Goal: Transaction & Acquisition: Purchase product/service

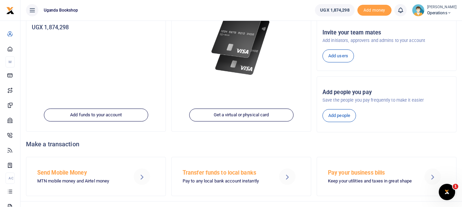
scroll to position [115, 0]
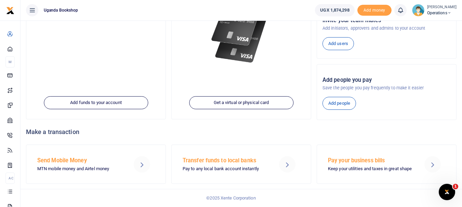
click at [137, 168] on div at bounding box center [142, 165] width 16 height 16
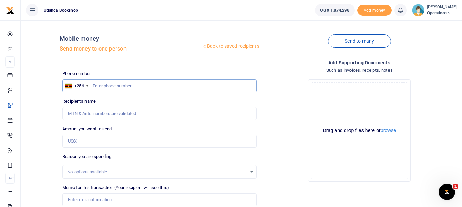
click at [105, 84] on input "text" at bounding box center [159, 86] width 194 height 13
type input "0779550877"
type input "[PERSON_NAME]"
type input "0779550877"
click at [98, 144] on input "Amount you want to send" at bounding box center [159, 141] width 194 height 13
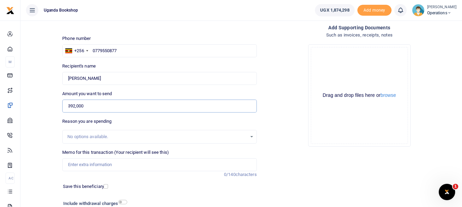
scroll to position [42, 0]
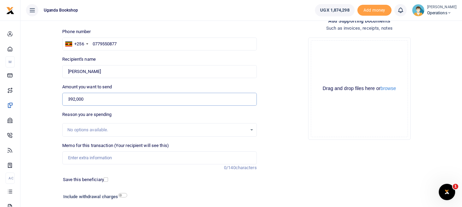
type input "392,000"
click at [132, 156] on input "Memo for this transaction (Your recipient will see this)" at bounding box center [159, 158] width 194 height 13
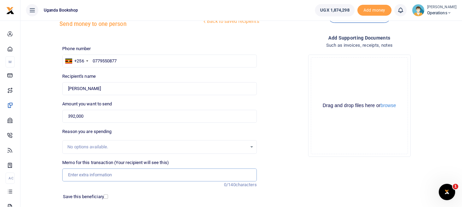
scroll to position [20, 0]
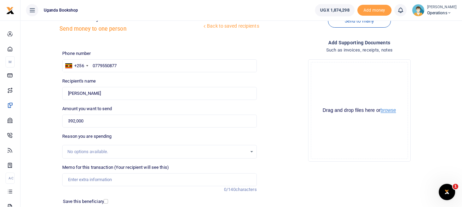
click at [390, 109] on button "browse" at bounding box center [387, 110] width 15 height 5
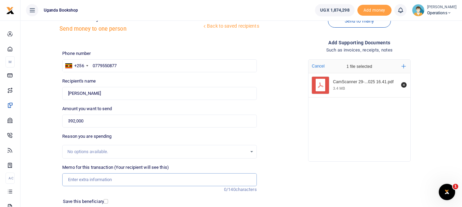
click at [104, 180] on input "Memo for this transaction (Your recipient will see this)" at bounding box center [159, 180] width 194 height 13
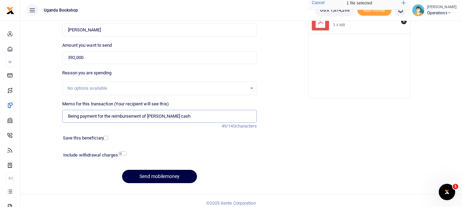
scroll to position [89, 0]
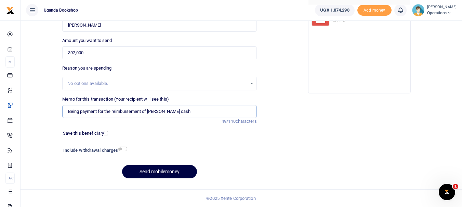
type input "Being payment for the reimbursement of petty cash"
click at [120, 149] on input "checkbox" at bounding box center [122, 149] width 9 height 4
checkbox input "true"
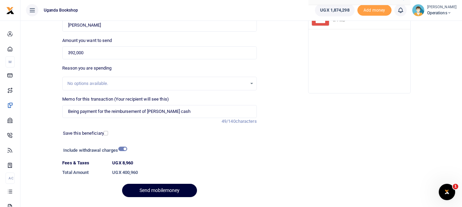
click at [151, 192] on button "Send mobilemoney" at bounding box center [159, 190] width 75 height 13
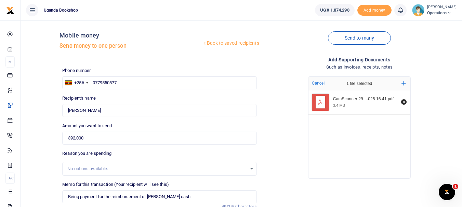
scroll to position [0, 0]
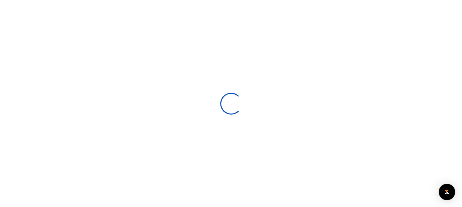
select select
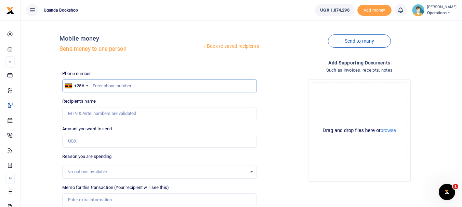
click at [113, 88] on input "text" at bounding box center [159, 86] width 194 height 13
type input "0779550877"
type input "[PERSON_NAME]"
type input "0779550877"
click at [83, 143] on input "Amount you want to send" at bounding box center [159, 141] width 194 height 13
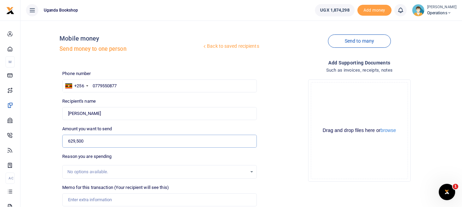
type input "629,500"
click at [79, 200] on input "Memo for this transaction (Your recipient will see this)" at bounding box center [159, 200] width 194 height 13
click at [72, 201] on input "Memo for this transaction (Your recipient will see this)" at bounding box center [159, 200] width 194 height 13
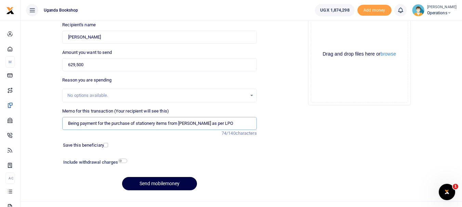
scroll to position [78, 0]
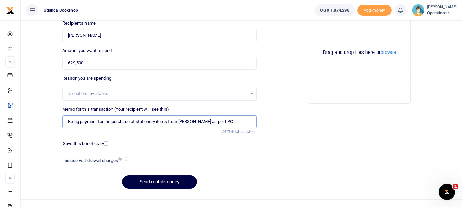
type input "Being payment for the purchase of stationery items from Shreeji as per LPO"
click at [122, 159] on input "checkbox" at bounding box center [122, 159] width 9 height 4
checkbox input "true"
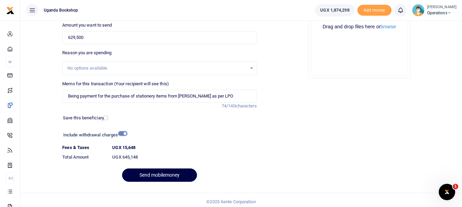
scroll to position [107, 0]
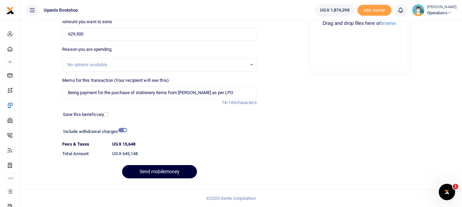
click at [188, 173] on button "Send mobilemoney" at bounding box center [159, 171] width 75 height 13
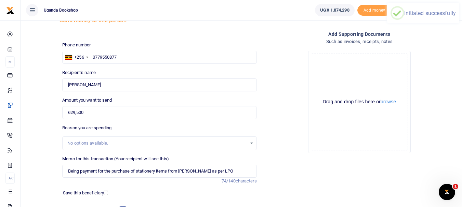
scroll to position [22, 0]
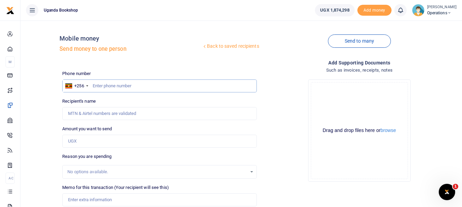
click at [116, 85] on input "text" at bounding box center [159, 86] width 194 height 13
type input "0761357104"
type input "Edgar Nagaba"
type input "0761357104"
click at [93, 146] on input "Amount you want to send" at bounding box center [159, 141] width 194 height 13
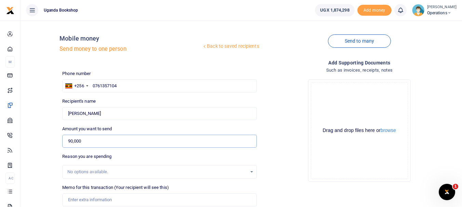
type input "90,000"
click at [79, 199] on input "Memo for this transaction (Your recipient will see this)" at bounding box center [159, 200] width 194 height 13
type input "p"
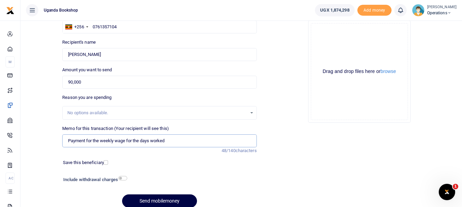
scroll to position [59, 0]
type input "Payment for the weekly wage for the days worked"
click at [125, 178] on input "checkbox" at bounding box center [122, 178] width 9 height 4
checkbox input "true"
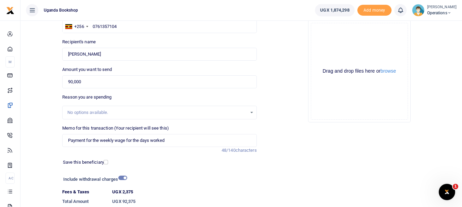
drag, startPoint x: 461, startPoint y: 69, endPoint x: 464, endPoint y: 97, distance: 28.2
click at [461, 97] on html "Start Dashboard M ake Payments Cards Xente Transfers Mobile Money Banks Airtime" at bounding box center [231, 98] width 462 height 315
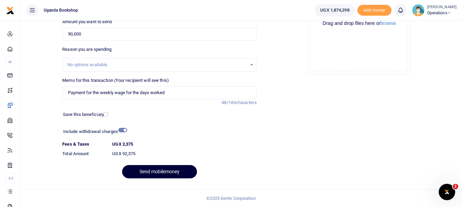
click at [182, 174] on button "Send mobilemoney" at bounding box center [159, 171] width 75 height 13
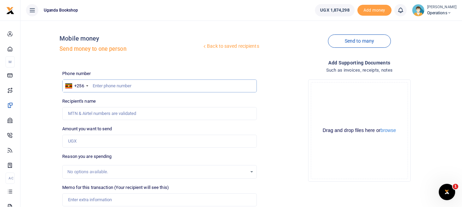
click at [101, 89] on input "text" at bounding box center [159, 86] width 194 height 13
type input "0705038858"
type input "[PERSON_NAME]"
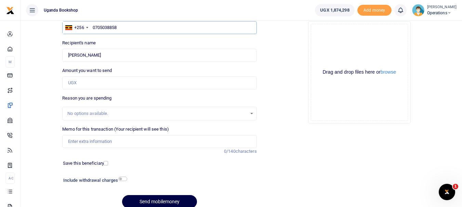
scroll to position [61, 0]
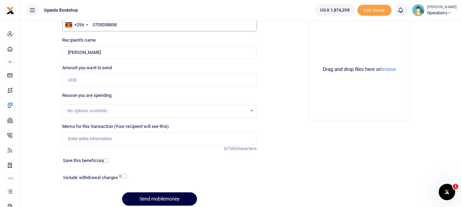
type input "0705038858"
click at [99, 82] on input "Amount you want to send" at bounding box center [159, 80] width 194 height 13
type input "5"
type input "0"
type input "40,000"
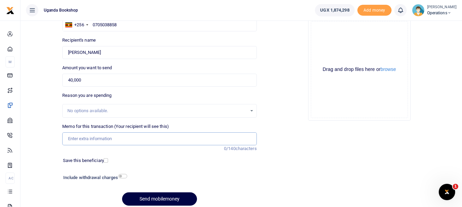
click at [92, 136] on input "Memo for this transaction (Your recipient will see this)" at bounding box center [159, 139] width 194 height 13
type input "Payment for the weekly wage for the days worked as a cleaner"
click at [121, 178] on input "checkbox" at bounding box center [122, 176] width 9 height 4
checkbox input "true"
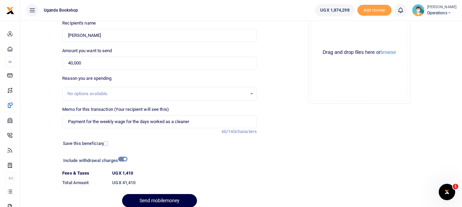
scroll to position [107, 0]
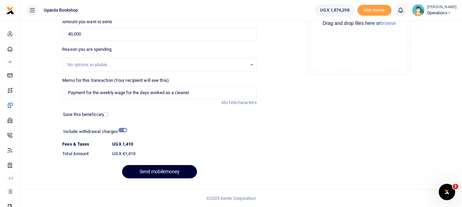
click at [147, 174] on button "Send mobilemoney" at bounding box center [159, 171] width 75 height 13
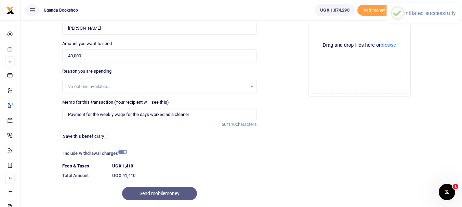
scroll to position [70, 0]
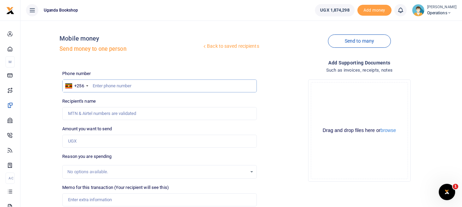
click at [122, 84] on input "text" at bounding box center [159, 86] width 194 height 13
type input "-"
type input "0754569129"
type input "Samuel Ahimbisibwe"
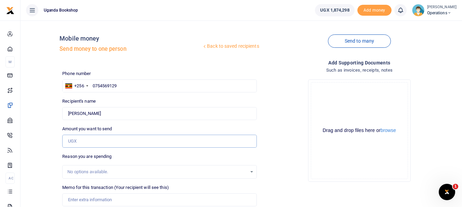
click at [86, 143] on input "Amount you want to send" at bounding box center [159, 141] width 194 height 13
type input "90,000"
click at [85, 198] on input "Memo for this transaction (Your recipient will see this)" at bounding box center [159, 200] width 194 height 13
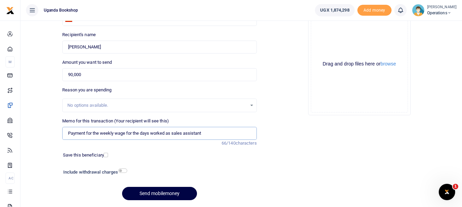
scroll to position [89, 0]
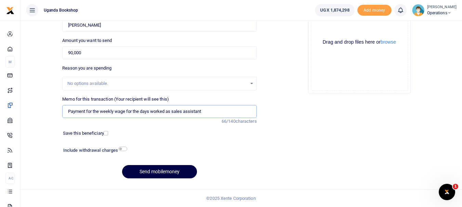
type input "Payment for the weekly wage for the days worked as sales assistant"
click at [122, 148] on input "checkbox" at bounding box center [122, 149] width 9 height 4
checkbox input "true"
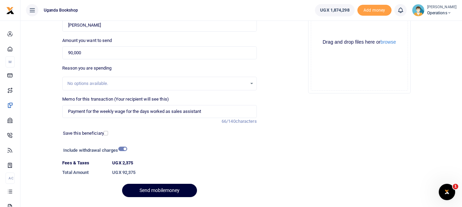
click at [183, 191] on button "Send mobilemoney" at bounding box center [159, 190] width 75 height 13
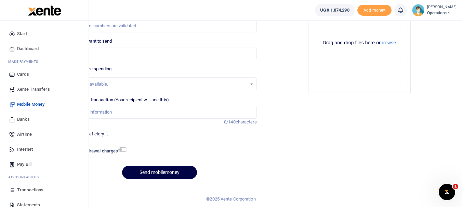
click at [41, 187] on link "Transactions" at bounding box center [44, 190] width 78 height 15
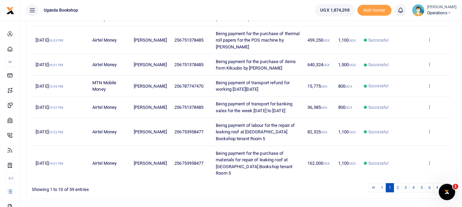
scroll to position [192, 0]
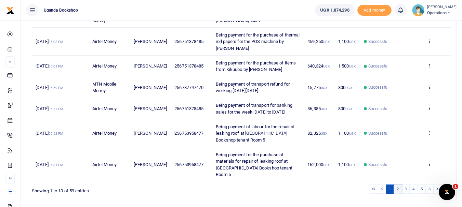
click at [398, 185] on link "2" at bounding box center [397, 189] width 8 height 9
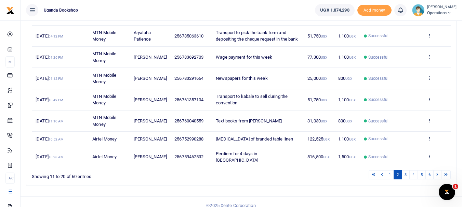
scroll to position [193, 0]
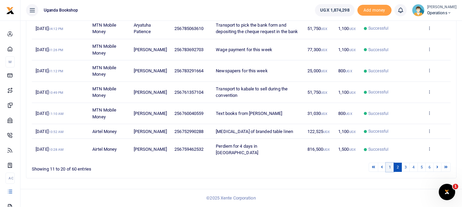
click at [389, 171] on link "1" at bounding box center [389, 167] width 8 height 9
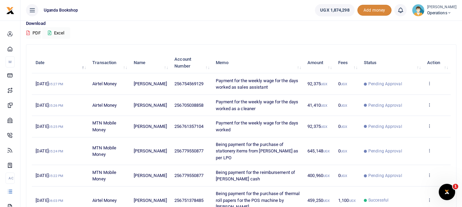
scroll to position [80, 0]
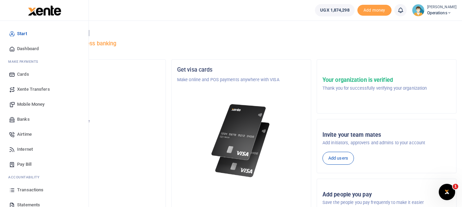
click at [42, 189] on span "Transactions" at bounding box center [30, 190] width 26 height 7
